Goal: Use online tool/utility: Utilize a website feature to perform a specific function

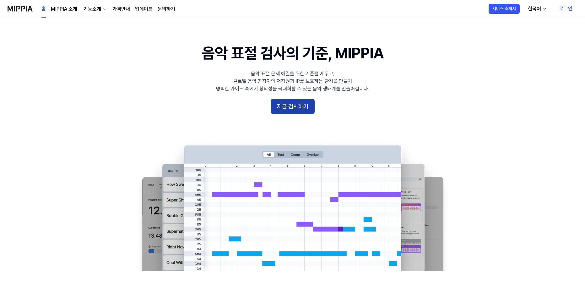
click at [310, 108] on button "지금 검사하기" at bounding box center [293, 106] width 44 height 15
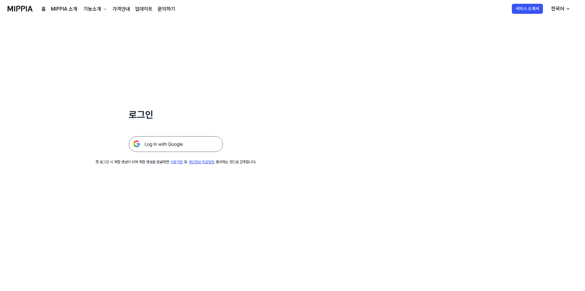
click at [200, 148] on img at bounding box center [176, 144] width 94 height 16
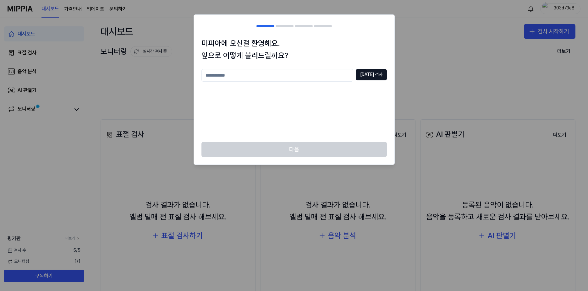
click at [336, 75] on input "text" at bounding box center [277, 75] width 152 height 13
type input "***"
click at [368, 75] on button "중복 검사" at bounding box center [370, 74] width 31 height 11
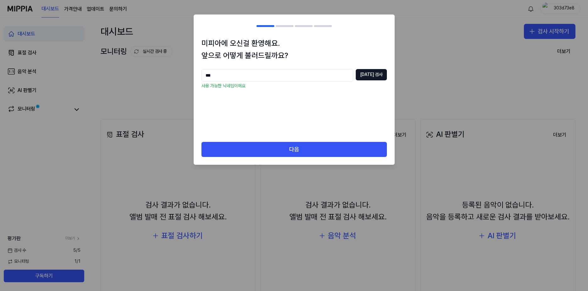
click at [336, 140] on div "미피아에 오신걸 환영해요. 앞으로 어떻게 불러드릴까요? *** 중복 검사 사용 가능한 닉네임이에요" at bounding box center [294, 89] width 200 height 105
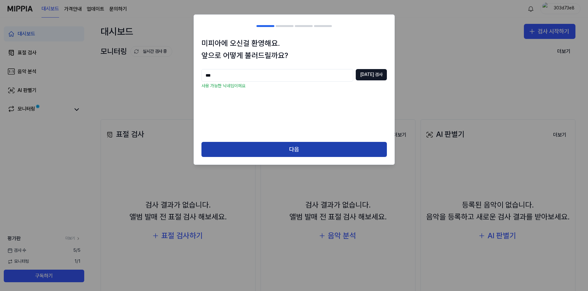
click at [333, 145] on button "다음" at bounding box center [293, 149] width 185 height 15
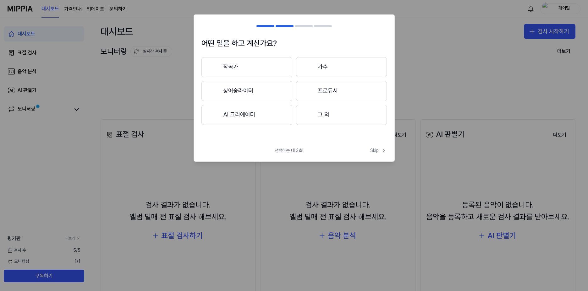
click at [343, 117] on button "그 외" at bounding box center [341, 115] width 91 height 20
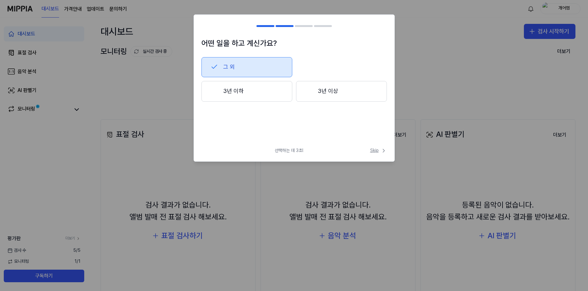
click at [376, 151] on span "Skip" at bounding box center [378, 151] width 17 height 6
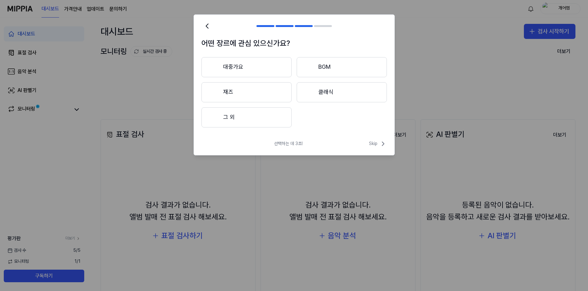
click at [257, 119] on button "그 외" at bounding box center [246, 117] width 90 height 20
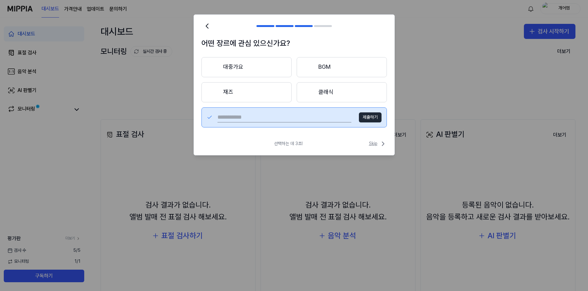
click at [376, 144] on span "Skip" at bounding box center [378, 144] width 18 height 8
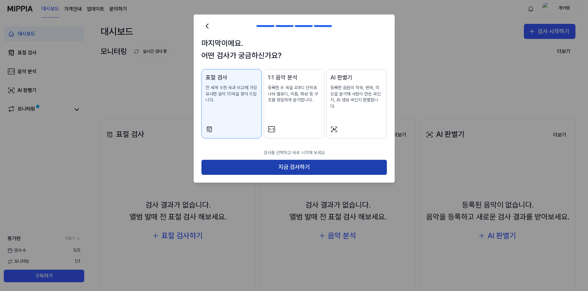
click at [300, 160] on button "지금 검사하기" at bounding box center [293, 167] width 185 height 15
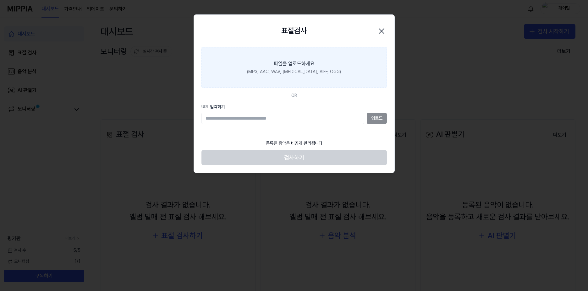
click at [351, 68] on label "파일을 업로드하세요 (MP3, AAC, WAV, FLAC, AIFF, OGG)" at bounding box center [293, 67] width 185 height 41
click at [0, 0] on input "파일을 업로드하세요 (MP3, AAC, WAV, FLAC, AIFF, OGG)" at bounding box center [0, 0] width 0 height 0
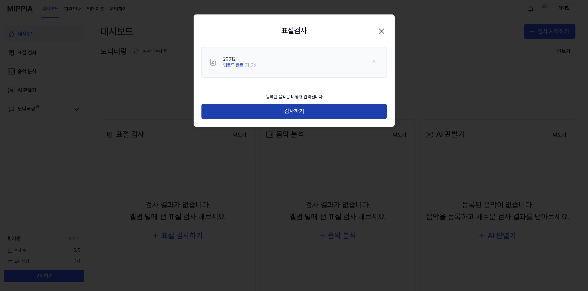
click at [291, 117] on button "검사하기" at bounding box center [293, 111] width 185 height 15
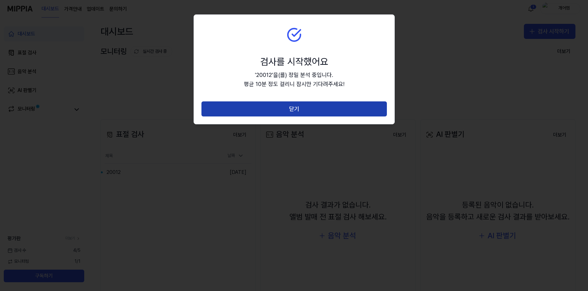
click at [281, 112] on button "닫기" at bounding box center [293, 108] width 185 height 15
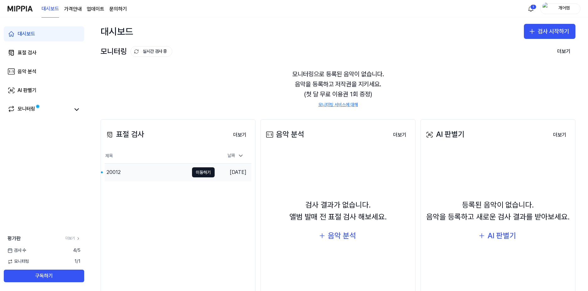
click at [161, 171] on div "20012" at bounding box center [147, 173] width 84 height 18
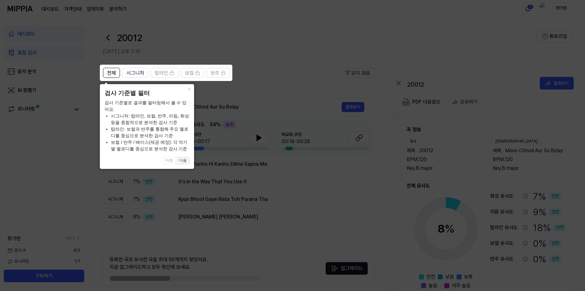
click at [183, 162] on button "다음" at bounding box center [183, 161] width 13 height 8
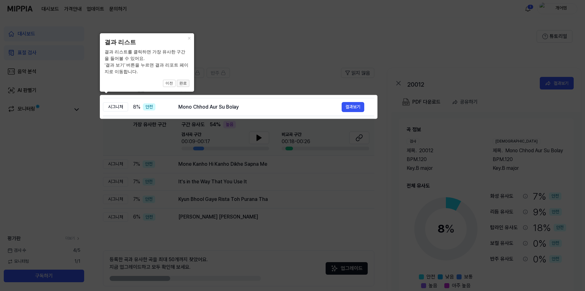
click at [184, 84] on button "완료" at bounding box center [183, 84] width 13 height 8
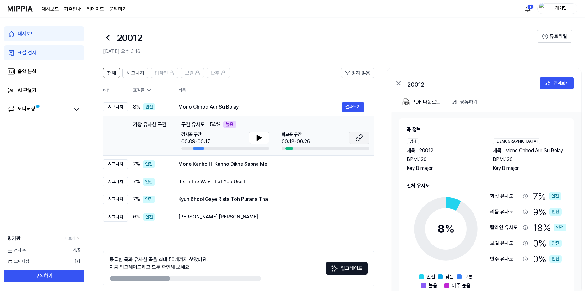
click at [358, 139] on icon at bounding box center [359, 138] width 8 height 8
click at [262, 141] on icon at bounding box center [259, 138] width 8 height 8
click at [555, 84] on div "결과보기" at bounding box center [561, 83] width 15 height 7
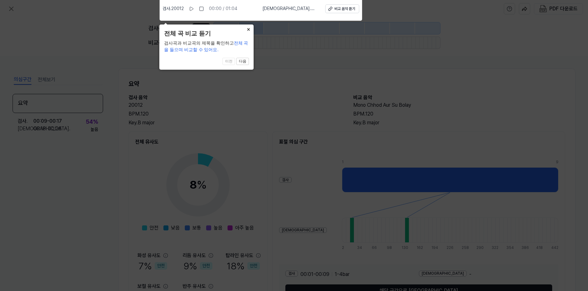
click at [247, 27] on button "×" at bounding box center [248, 28] width 10 height 9
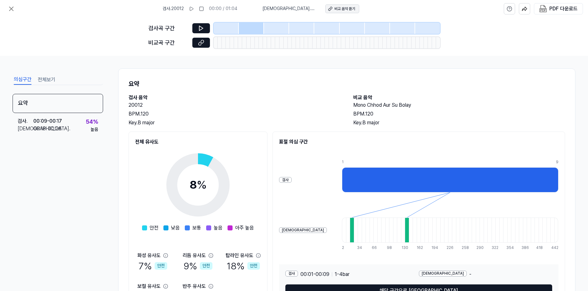
click at [340, 7] on div "비교 음악 듣기" at bounding box center [344, 8] width 21 height 5
click at [12, 8] on icon at bounding box center [12, 9] width 8 height 8
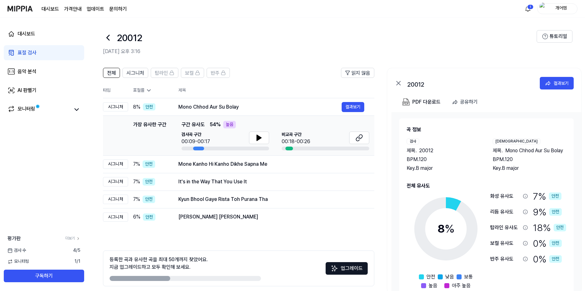
click at [67, 52] on link "표절 검사" at bounding box center [44, 52] width 80 height 15
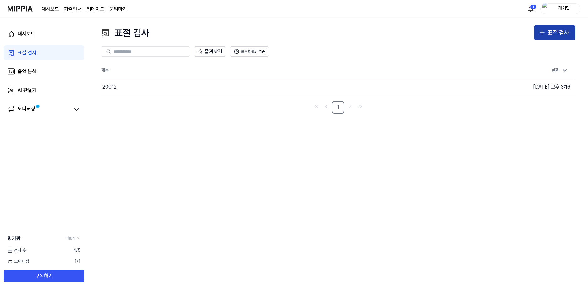
click at [556, 34] on div "표절 검사" at bounding box center [557, 32] width 21 height 9
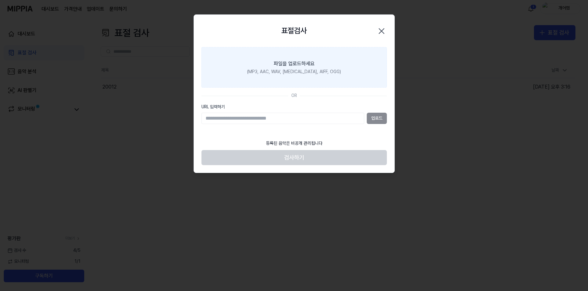
click at [330, 74] on label "파일을 업로드하세요 (MP3, AAC, WAV, FLAC, AIFF, OGG)" at bounding box center [293, 67] width 185 height 41
click at [0, 0] on input "파일을 업로드하세요 (MP3, AAC, WAV, FLAC, AIFF, OGG)" at bounding box center [0, 0] width 0 height 0
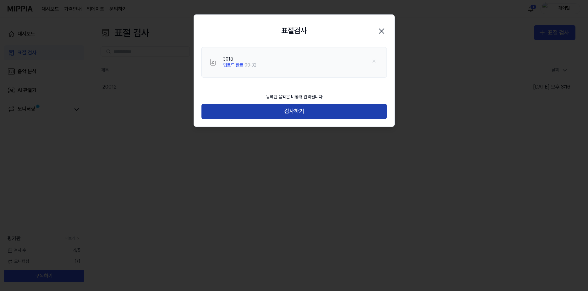
click at [274, 111] on button "검사하기" at bounding box center [293, 111] width 185 height 15
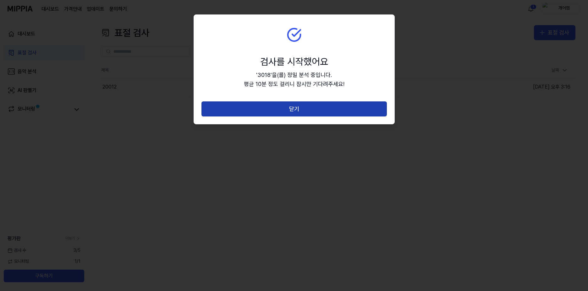
click at [309, 113] on button "닫기" at bounding box center [293, 108] width 185 height 15
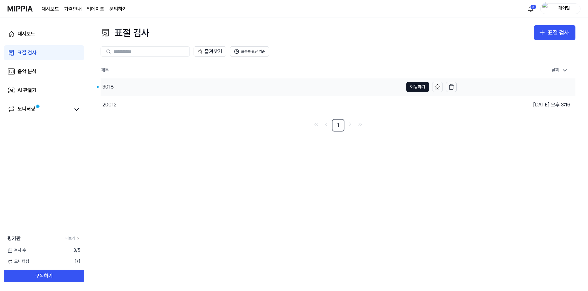
click at [460, 95] on td "2025.09.12 오후 3:21" at bounding box center [515, 87] width 119 height 18
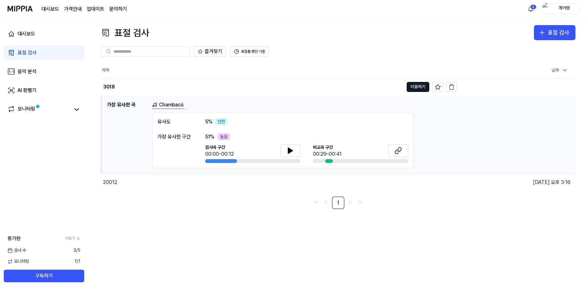
click at [293, 199] on nav "1" at bounding box center [337, 203] width 474 height 13
